Goal: Download file/media

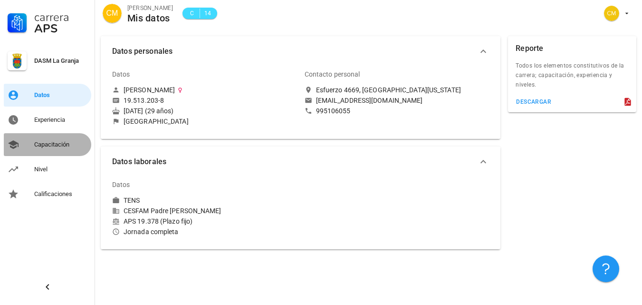
click at [49, 146] on div "Capacitación" at bounding box center [60, 145] width 53 height 8
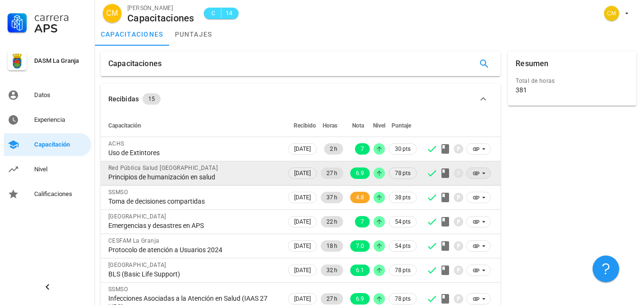
click at [484, 176] on icon at bounding box center [484, 173] width 8 height 8
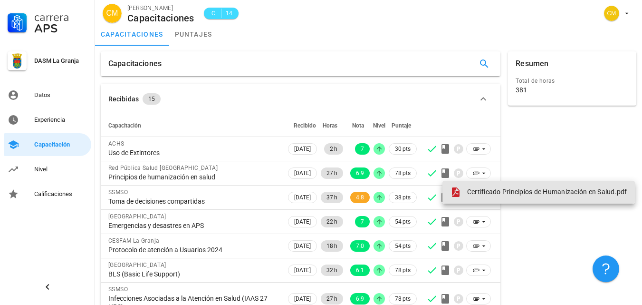
click at [469, 190] on span "Certificado Principios de Humanización en Salud.pdf" at bounding box center [547, 192] width 160 height 8
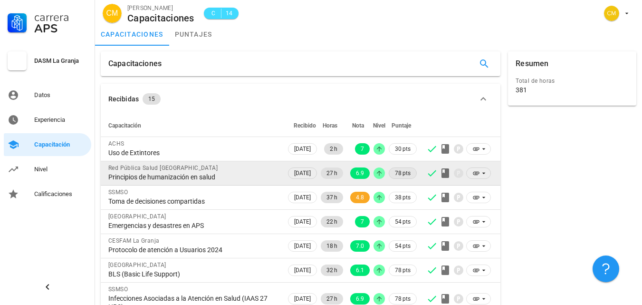
click at [403, 175] on span "78 pts" at bounding box center [403, 173] width 16 height 10
click at [444, 174] on icon at bounding box center [446, 173] width 8 height 10
click at [469, 174] on span at bounding box center [478, 172] width 25 height 11
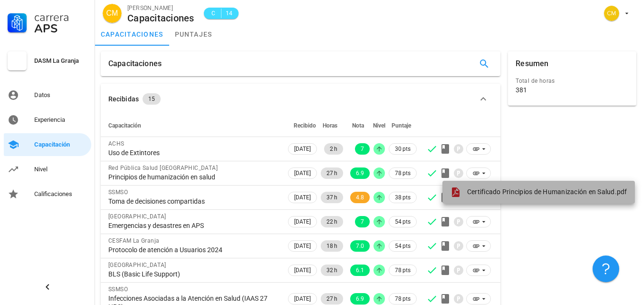
click at [470, 191] on span "Certificado Principios de Humanización en Salud.pdf" at bounding box center [547, 192] width 160 height 8
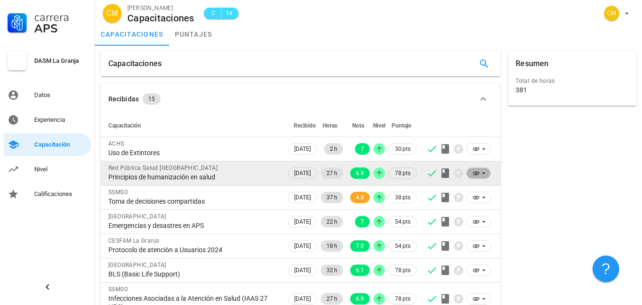
click at [474, 175] on icon at bounding box center [477, 173] width 8 height 8
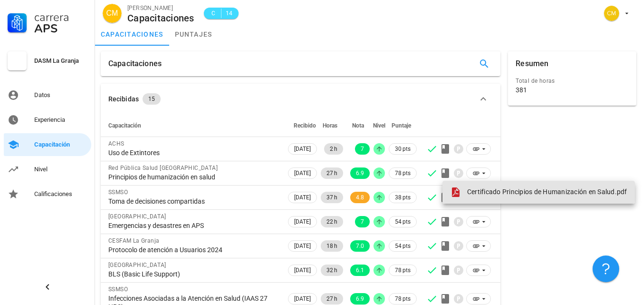
click at [490, 188] on span "Certificado Principios de Humanización en Salud.pdf" at bounding box center [547, 192] width 160 height 8
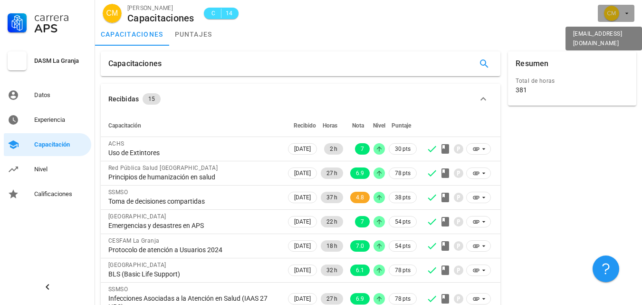
click at [627, 17] on span "button" at bounding box center [616, 13] width 29 height 15
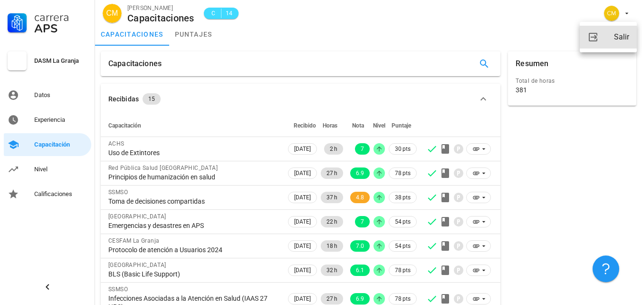
drag, startPoint x: 617, startPoint y: 39, endPoint x: 607, endPoint y: 37, distance: 10.3
click at [617, 39] on div "Salir" at bounding box center [621, 37] width 15 height 19
